Goal: Use online tool/utility: Utilize a website feature to perform a specific function

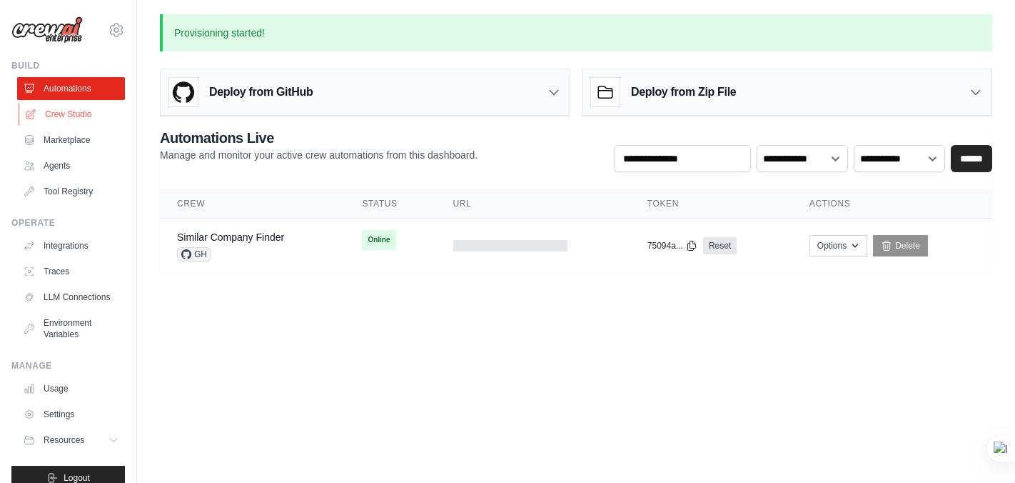
click at [79, 111] on link "Crew Studio" at bounding box center [73, 114] width 108 height 23
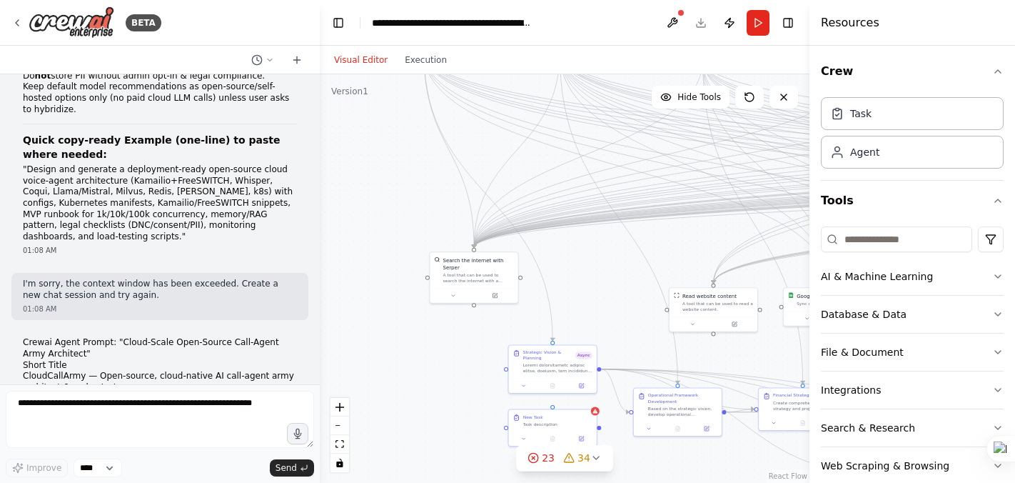
scroll to position [53285, 0]
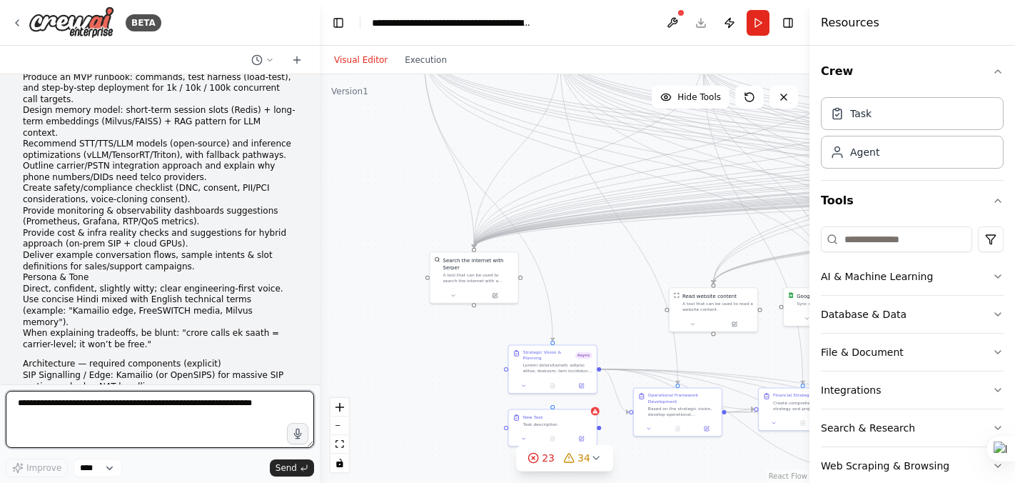
click at [38, 406] on textarea at bounding box center [160, 419] width 309 height 57
type textarea "**********"
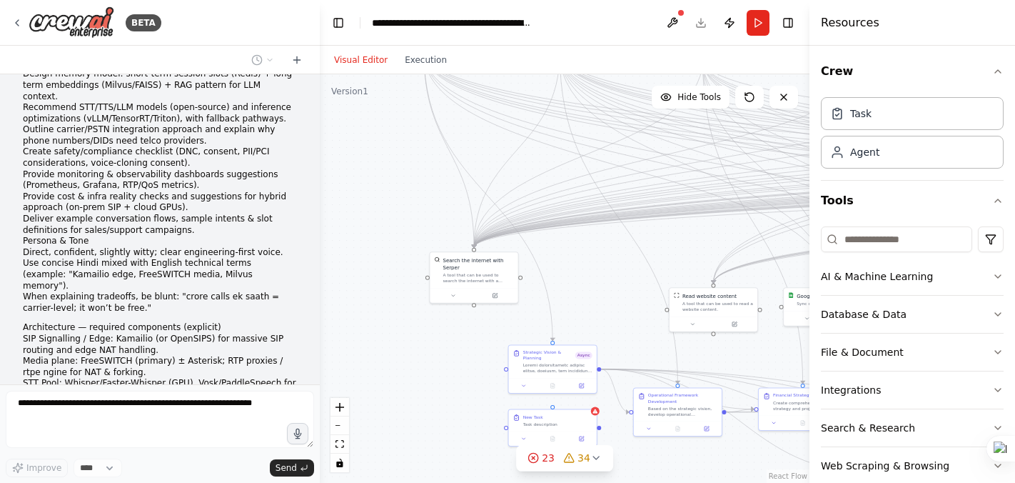
scroll to position [53369, 0]
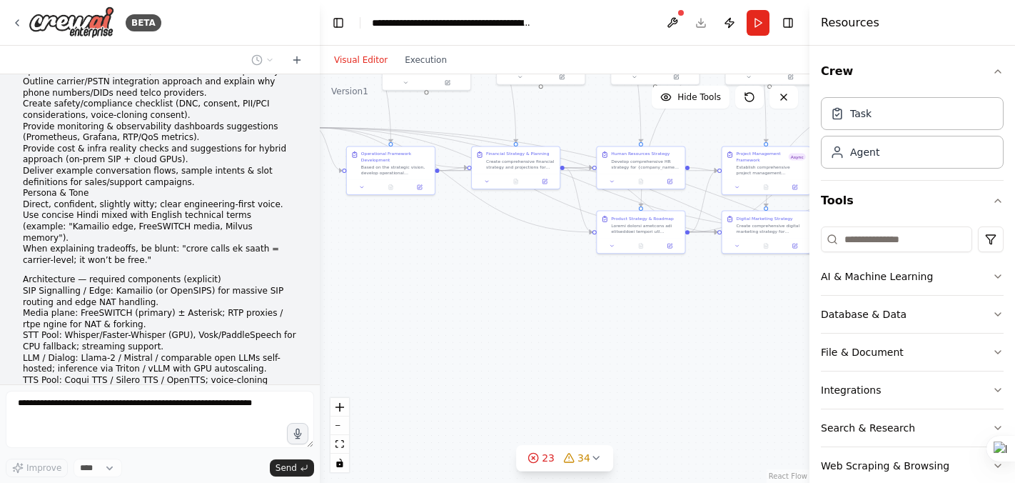
drag, startPoint x: 430, startPoint y: 360, endPoint x: 143, endPoint y: 119, distance: 375.1
click at [143, 119] on div "BETA import os from crewai import Agent, Task, Crew, Process from crewai_tools …" at bounding box center [507, 241] width 1015 height 483
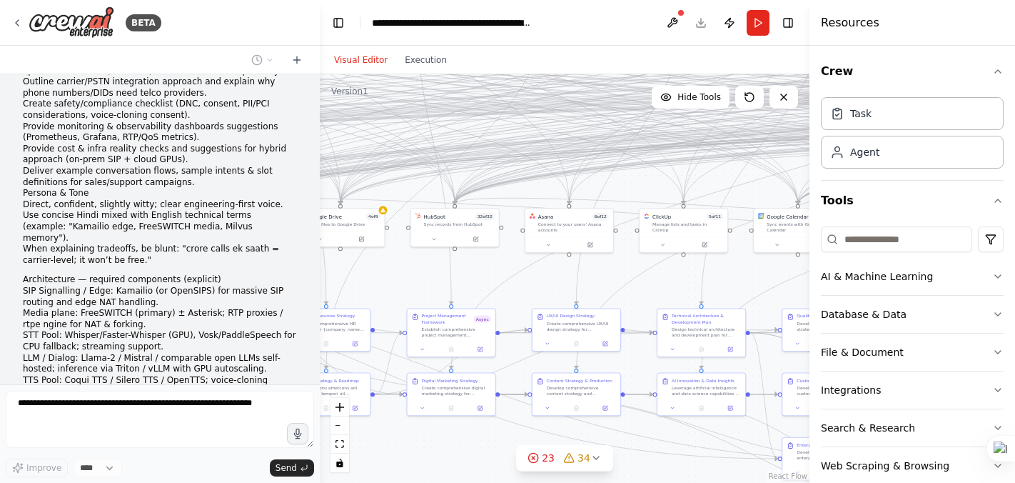
drag, startPoint x: 670, startPoint y: 317, endPoint x: 355, endPoint y: 479, distance: 354.2
click at [355, 479] on div ".deletable-edge-delete-btn { width: 20px; height: 20px; border: 0px solid #ffff…" at bounding box center [565, 278] width 490 height 408
click at [482, 220] on div "Sync records from HubSpot" at bounding box center [459, 223] width 71 height 6
click at [431, 242] on div at bounding box center [455, 237] width 88 height 15
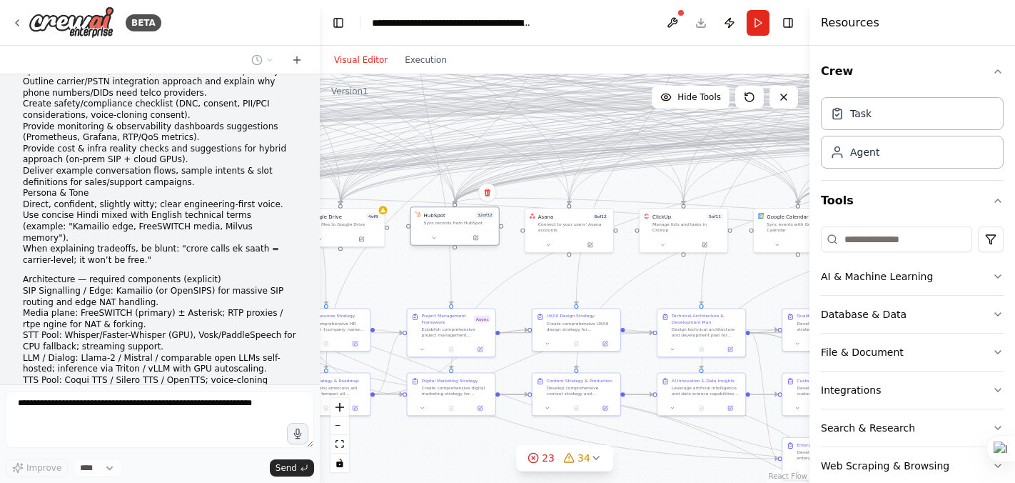
click at [431, 242] on div at bounding box center [455, 237] width 88 height 15
click at [433, 243] on div at bounding box center [455, 237] width 88 height 15
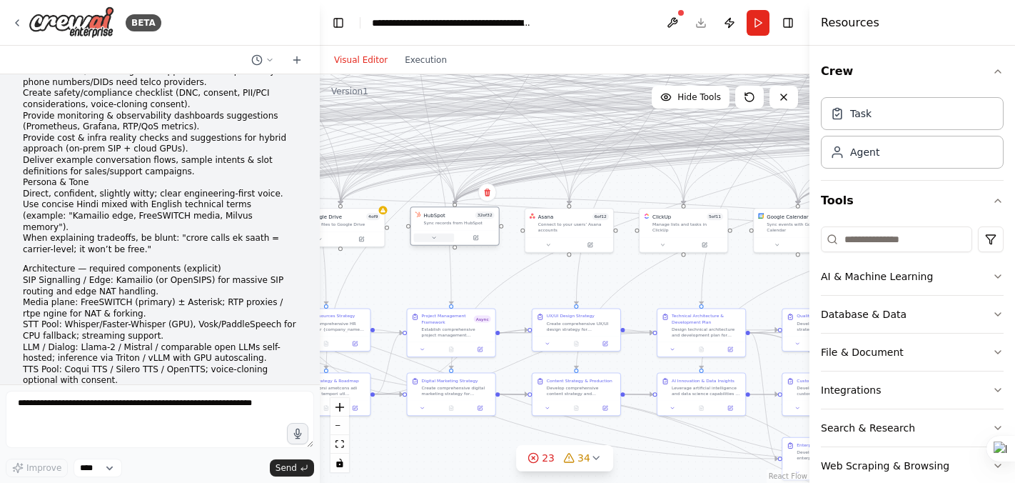
click at [433, 235] on icon at bounding box center [434, 238] width 6 height 6
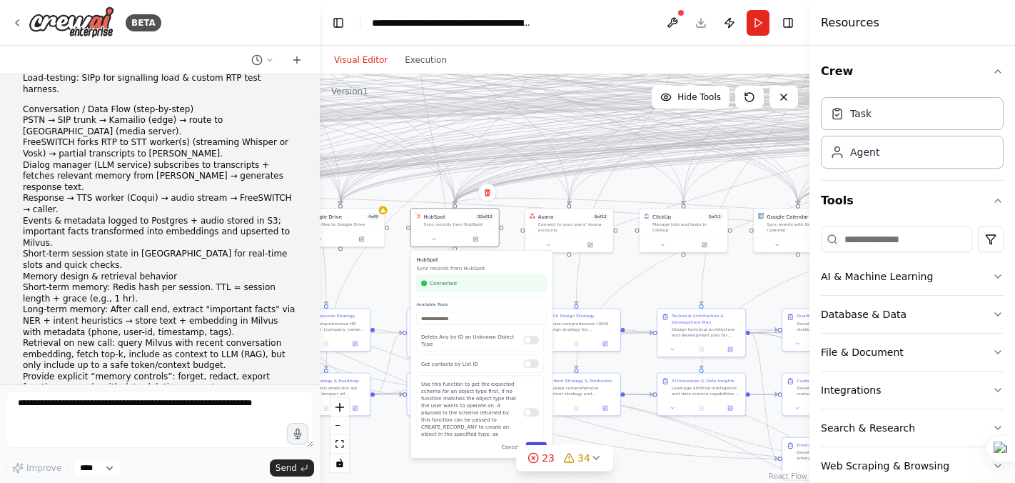
scroll to position [53826, 0]
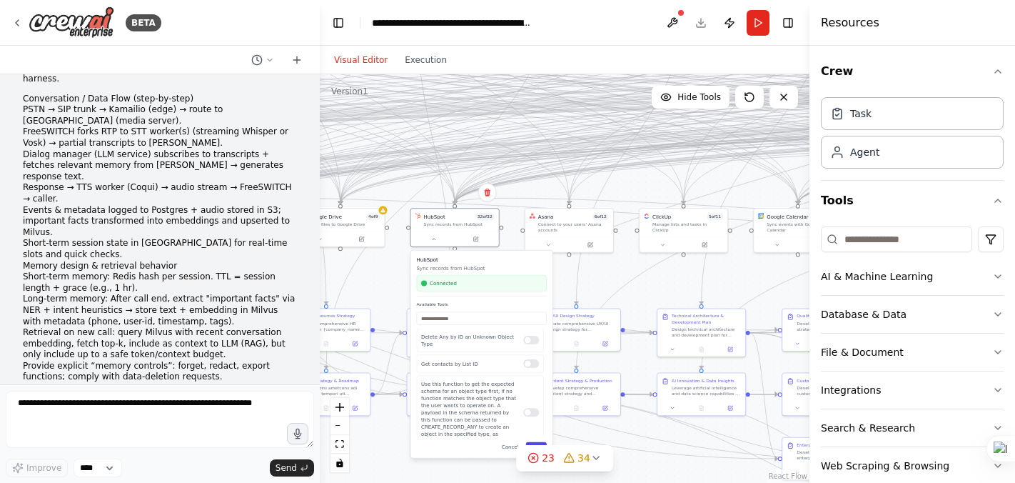
click at [531, 443] on button "Save" at bounding box center [536, 447] width 21 height 10
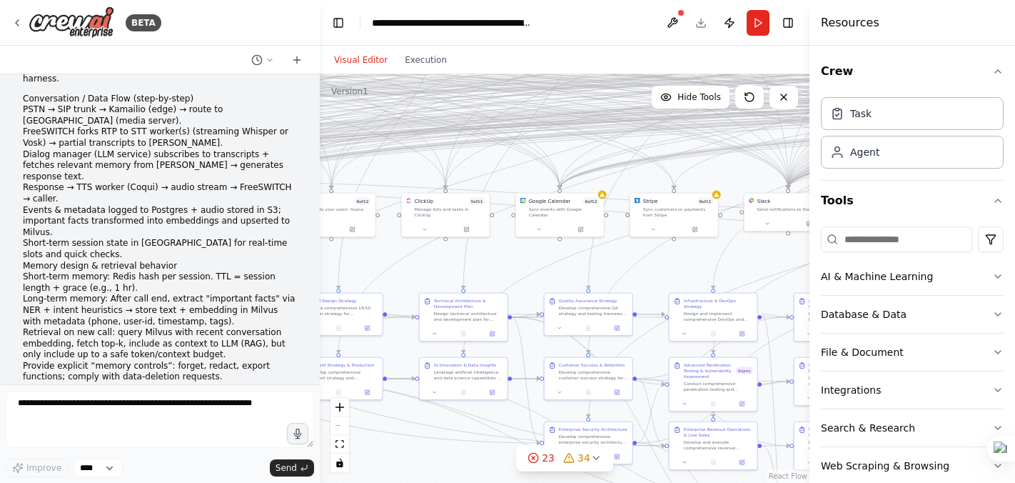
drag, startPoint x: 751, startPoint y: 271, endPoint x: 513, endPoint y: 255, distance: 238.3
click at [513, 255] on div ".deletable-edge-delete-btn { width: 20px; height: 20px; border: 0px solid #ffff…" at bounding box center [565, 278] width 490 height 408
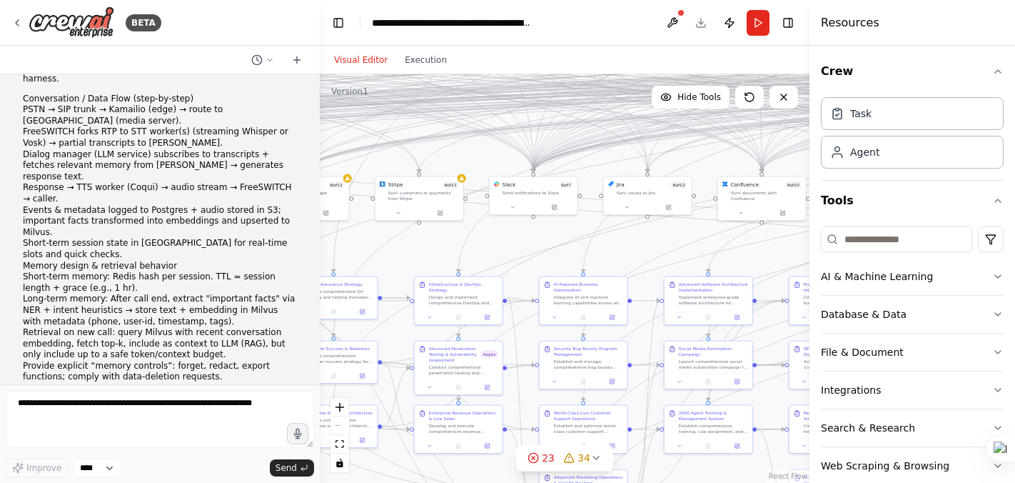
drag, startPoint x: 761, startPoint y: 257, endPoint x: 506, endPoint y: 241, distance: 255.4
click at [506, 241] on div ".deletable-edge-delete-btn { width: 20px; height: 20px; border: 0px solid #ffff…" at bounding box center [565, 278] width 490 height 408
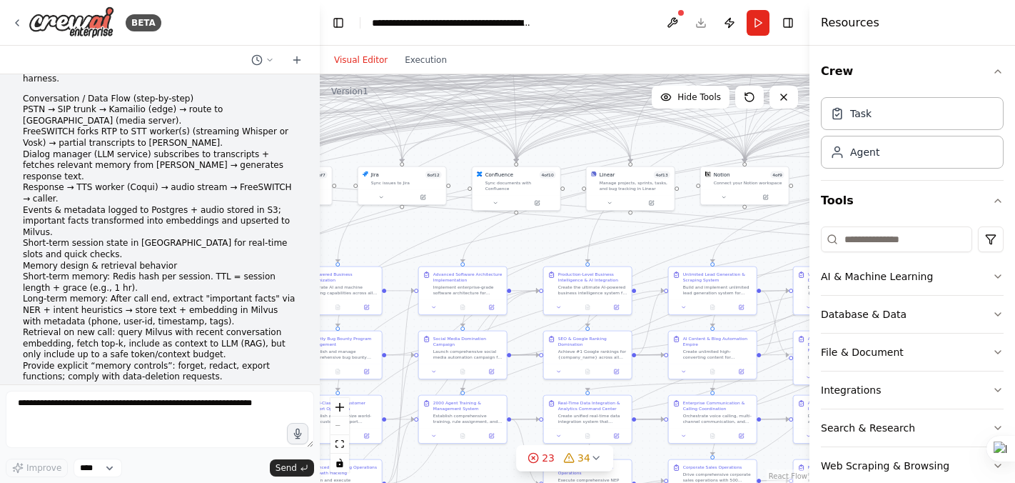
drag, startPoint x: 766, startPoint y: 254, endPoint x: 515, endPoint y: 244, distance: 251.6
click at [515, 244] on div ".deletable-edge-delete-btn { width: 20px; height: 20px; border: 0px solid #ffff…" at bounding box center [565, 278] width 490 height 408
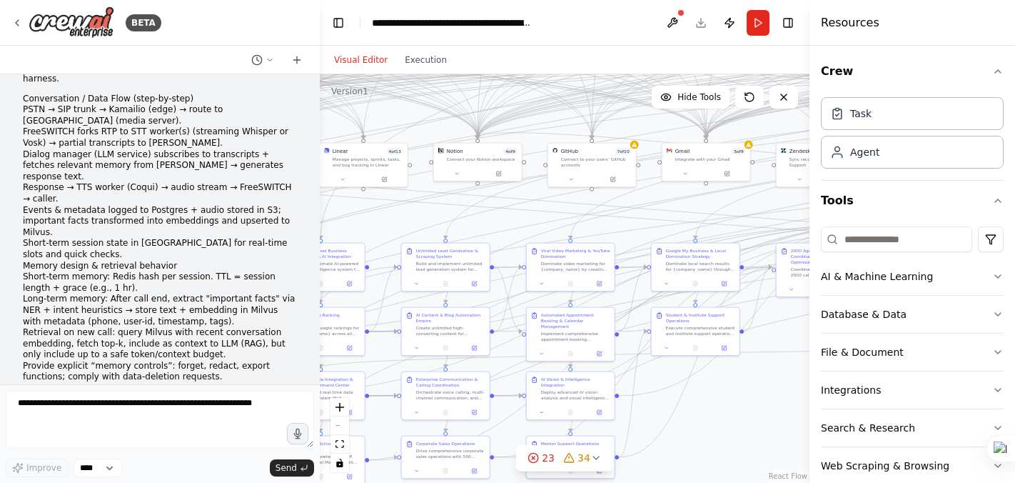
drag, startPoint x: 761, startPoint y: 245, endPoint x: 498, endPoint y: 221, distance: 263.9
click at [498, 221] on div ".deletable-edge-delete-btn { width: 20px; height: 20px; border: 0px solid #ffff…" at bounding box center [565, 278] width 490 height 408
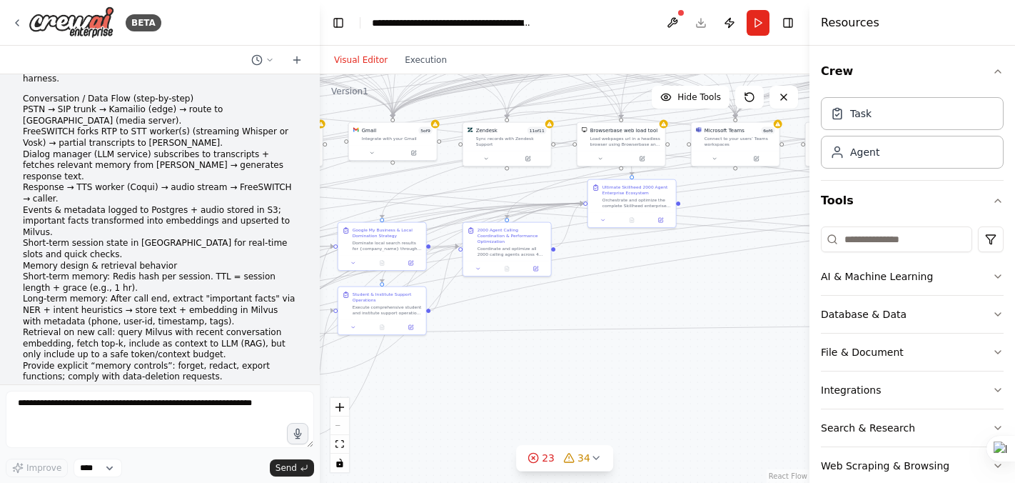
drag, startPoint x: 758, startPoint y: 202, endPoint x: 443, endPoint y: 183, distance: 316.2
click at [443, 183] on div ".deletable-edge-delete-btn { width: 20px; height: 20px; border: 0px solid #ffff…" at bounding box center [565, 278] width 490 height 408
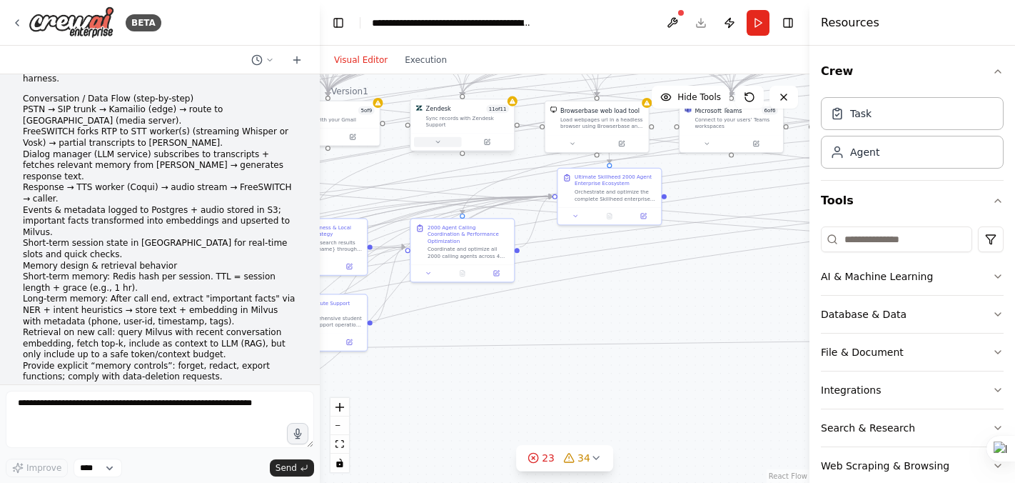
click at [441, 143] on icon at bounding box center [438, 142] width 6 height 6
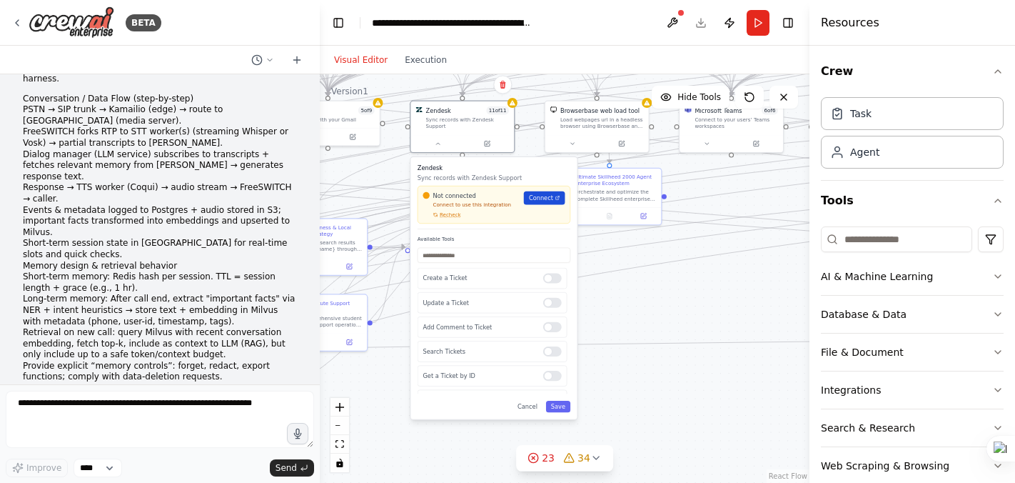
click at [538, 197] on span "Connect" at bounding box center [541, 198] width 24 height 9
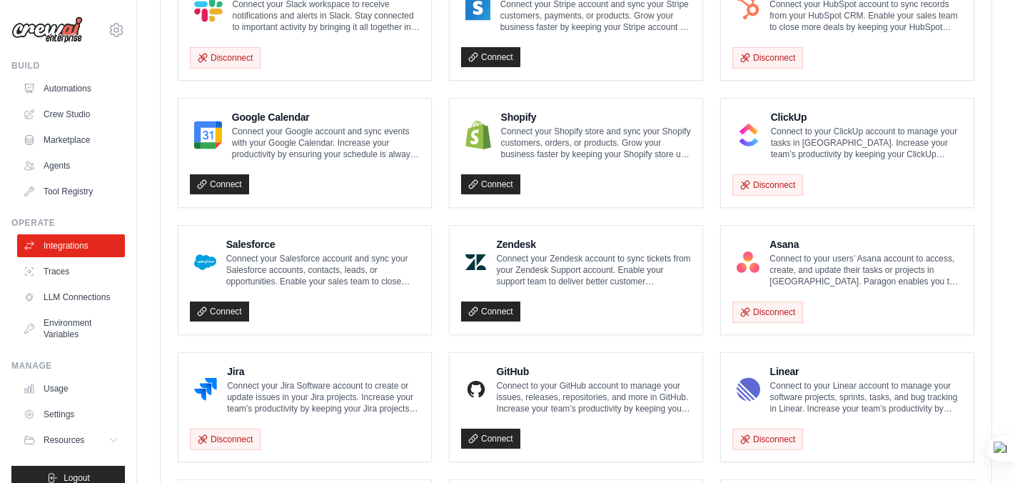
scroll to position [613, 0]
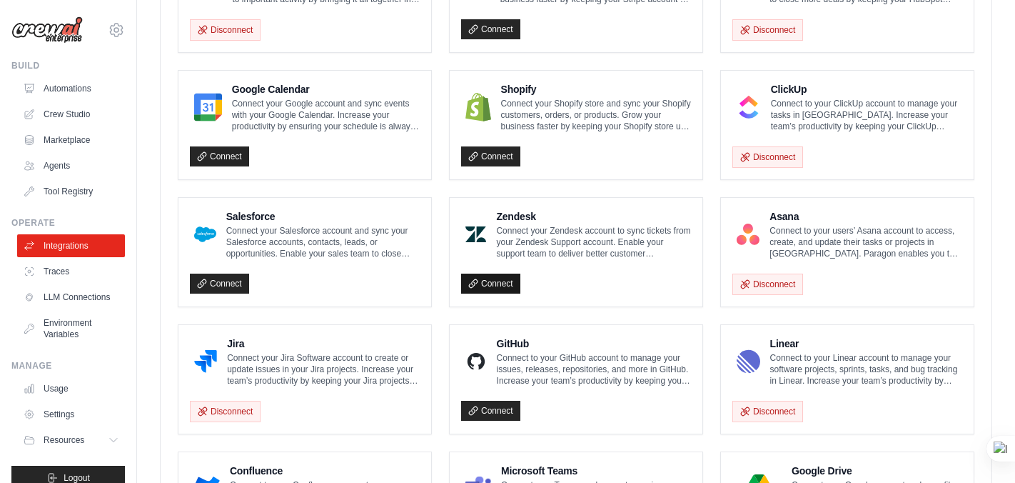
click at [496, 286] on link "Connect" at bounding box center [490, 284] width 59 height 20
